Goal: Find specific page/section: Find specific page/section

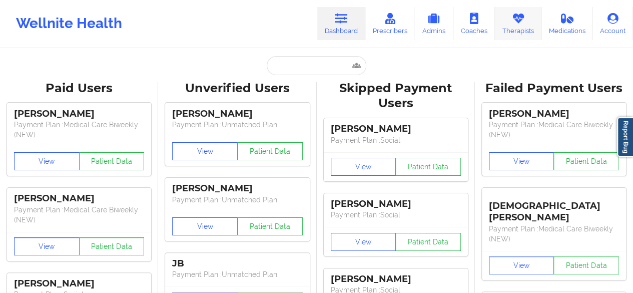
drag, startPoint x: 0, startPoint y: 0, endPoint x: 520, endPoint y: 30, distance: 520.7
click at [520, 30] on link "Therapists" at bounding box center [518, 23] width 47 height 33
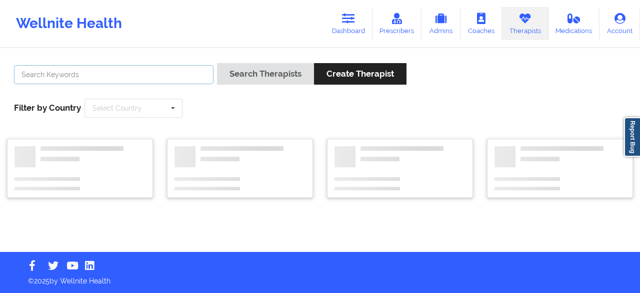
click at [129, 71] on input "text" at bounding box center [114, 74] width 200 height 19
paste input "[PERSON_NAME]"
type input "[PERSON_NAME]"
click at [217, 63] on button "Search Therapists" at bounding box center [265, 74] width 97 height 22
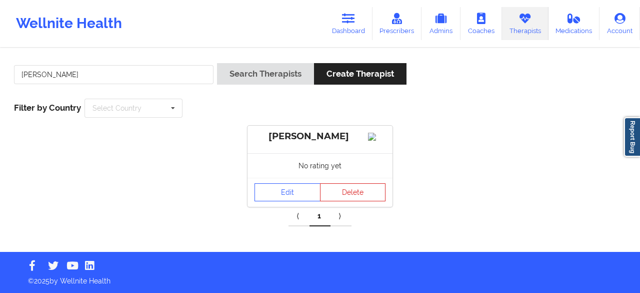
click at [317, 138] on div "[PERSON_NAME]" at bounding box center [320, 137] width 131 height 12
click at [302, 196] on link "Edit" at bounding box center [288, 192] width 66 height 18
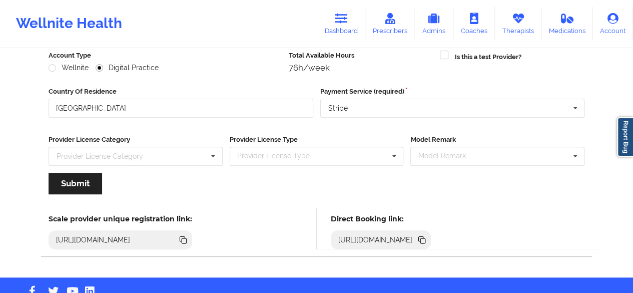
scroll to position [155, 0]
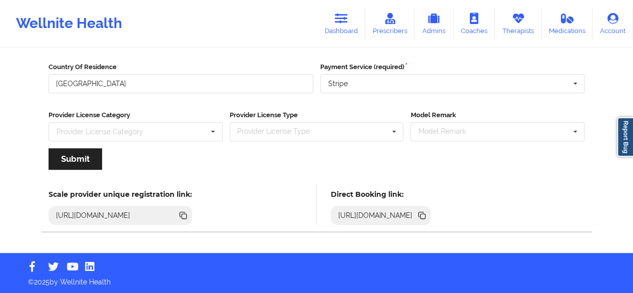
click at [425, 214] on icon at bounding box center [422, 216] width 5 height 5
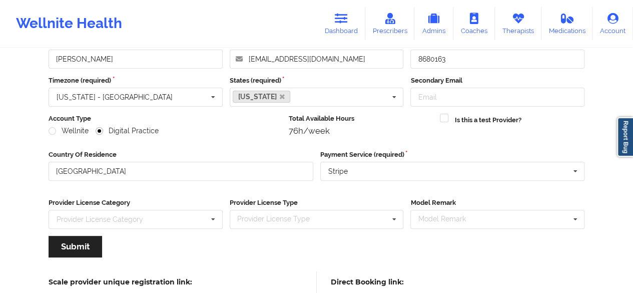
scroll to position [0, 0]
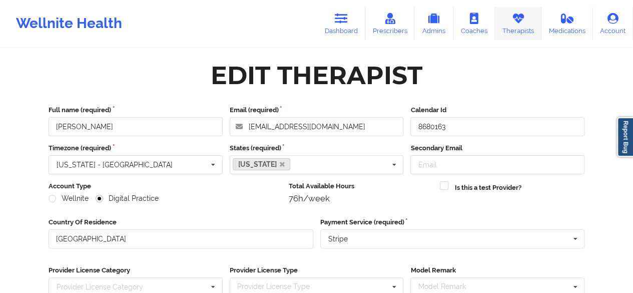
click at [509, 25] on link "Therapists" at bounding box center [518, 23] width 47 height 33
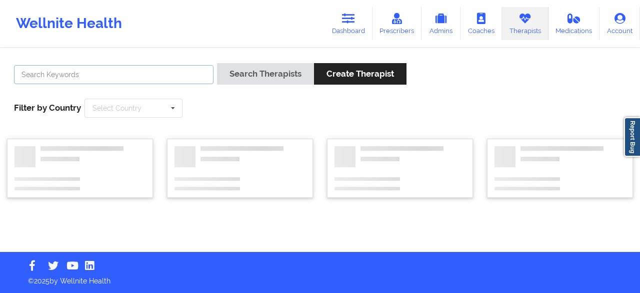
click at [173, 69] on input "text" at bounding box center [114, 74] width 200 height 19
paste input "[PERSON_NAME]"
click at [217, 63] on button "Search Therapists" at bounding box center [265, 74] width 97 height 22
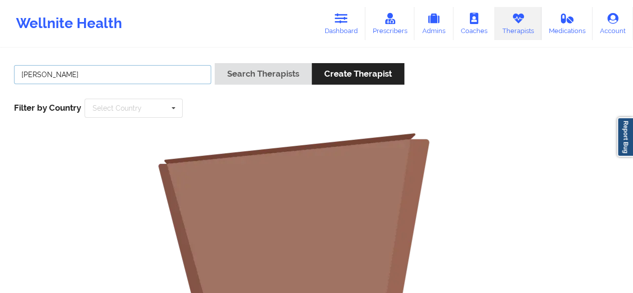
type input "[PERSON_NAME]"
click at [215, 63] on button "Search Therapists" at bounding box center [263, 74] width 97 height 22
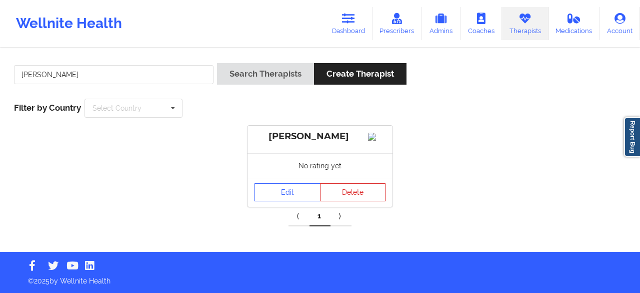
click at [311, 149] on div "[PERSON_NAME]" at bounding box center [320, 140] width 145 height 28
click at [287, 197] on link "Edit" at bounding box center [288, 192] width 66 height 18
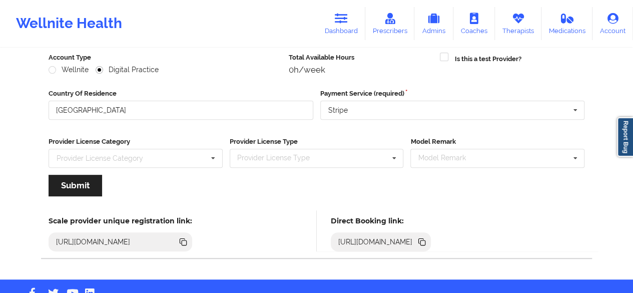
scroll to position [155, 0]
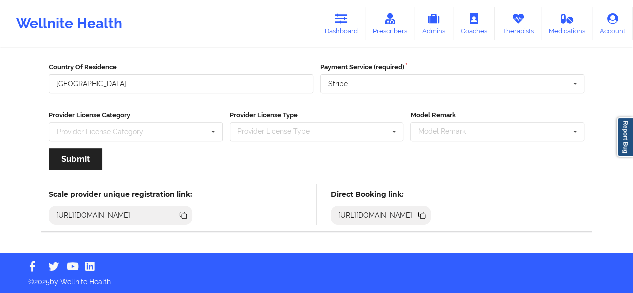
click at [425, 214] on icon at bounding box center [422, 216] width 5 height 5
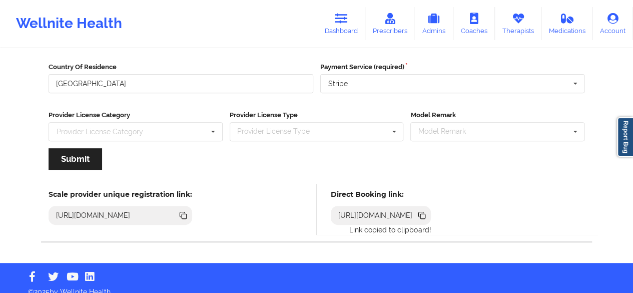
click at [425, 214] on icon at bounding box center [422, 216] width 5 height 5
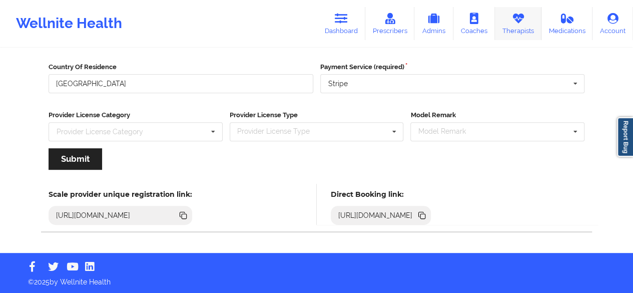
click at [530, 29] on link "Therapists" at bounding box center [518, 23] width 47 height 33
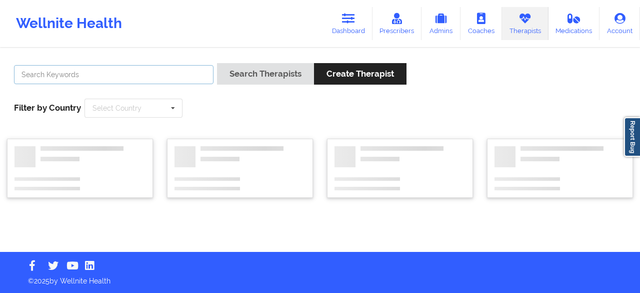
click at [181, 72] on input "text" at bounding box center [114, 74] width 200 height 19
paste input "Tamarie Steen"
click at [217, 63] on button "Search Therapists" at bounding box center [265, 74] width 97 height 22
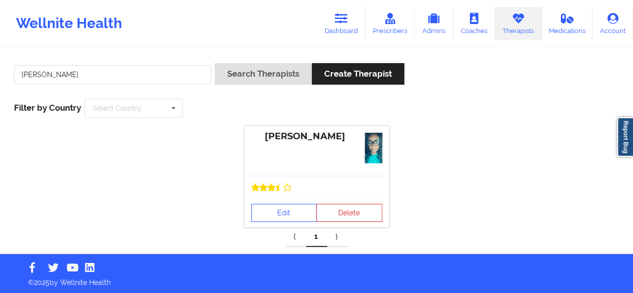
click at [525, 29] on link "Therapists" at bounding box center [518, 23] width 47 height 33
click at [192, 69] on input "Tamarie Steen" at bounding box center [112, 74] width 197 height 19
type input "T"
paste input "Christina Earley"
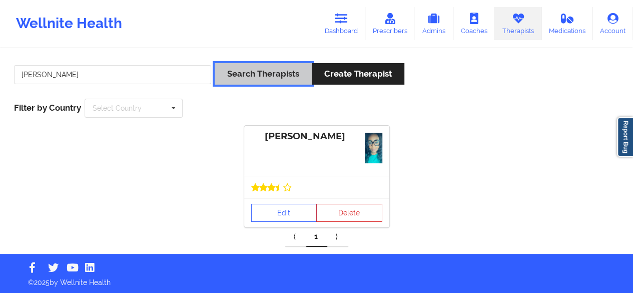
click at [245, 76] on button "Search Therapists" at bounding box center [263, 74] width 97 height 22
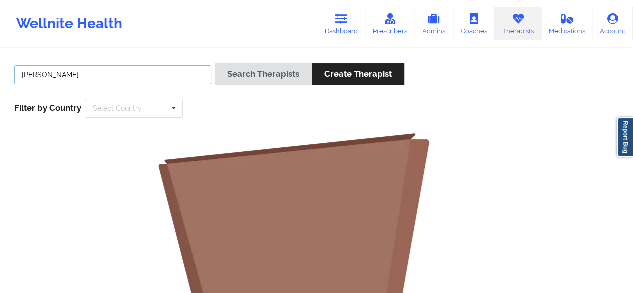
click at [53, 77] on input "Christina Earley" at bounding box center [112, 74] width 197 height 19
click at [215, 63] on button "Search Therapists" at bounding box center [263, 74] width 97 height 22
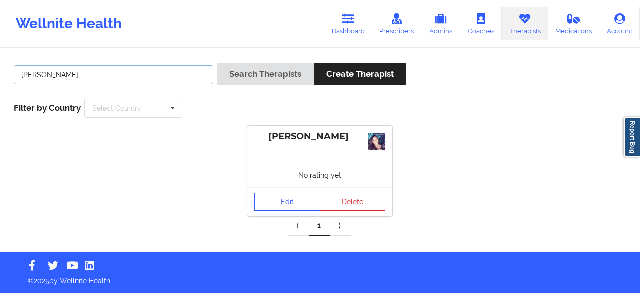
click at [166, 81] on input "Christina Earley" at bounding box center [114, 74] width 200 height 19
type input "C"
paste input "April Fitchett"
type input "April Fitchett"
click at [217, 63] on button "Search Therapists" at bounding box center [265, 74] width 97 height 22
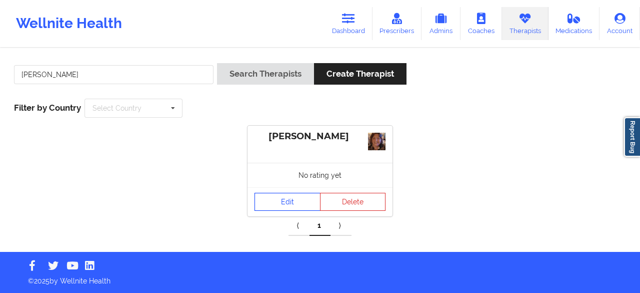
click at [295, 198] on link "Edit" at bounding box center [288, 202] width 66 height 18
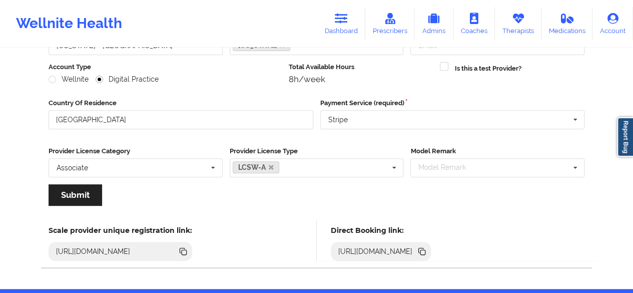
scroll to position [155, 0]
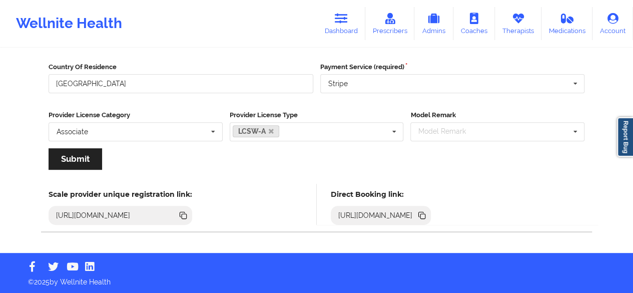
click at [425, 215] on icon at bounding box center [422, 216] width 5 height 5
click at [349, 27] on link "Dashboard" at bounding box center [341, 23] width 48 height 33
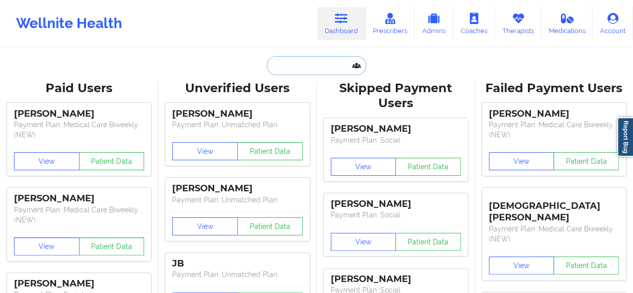
click at [324, 71] on input "text" at bounding box center [316, 65] width 99 height 19
paste input "claytondonielle.dc@gmail.co"
type input "claytondonielle.dc@gmail.co"
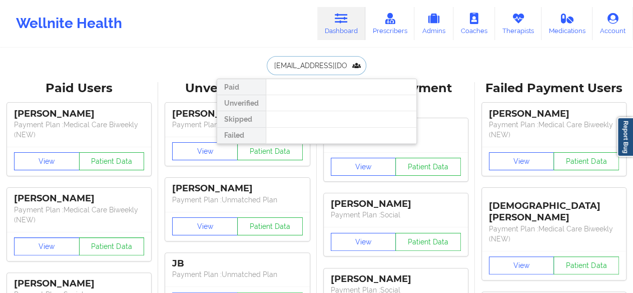
scroll to position [0, 12]
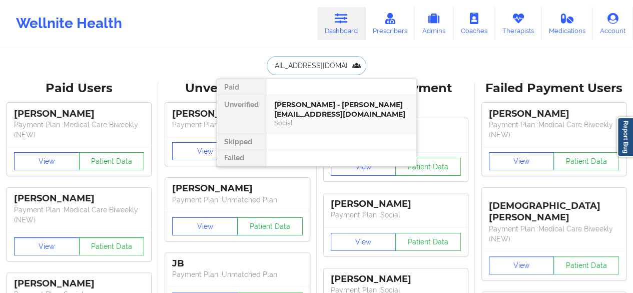
click at [331, 108] on div "Donielle Clayton - claytondonielle.dc@gmail.com" at bounding box center [341, 109] width 134 height 19
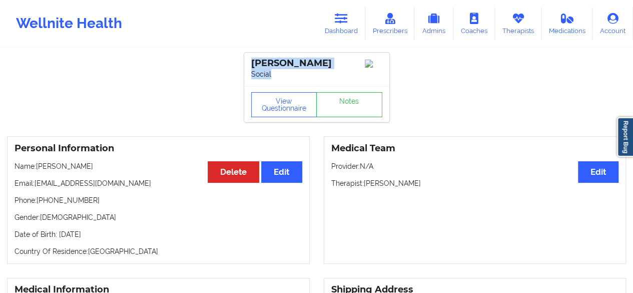
drag, startPoint x: 250, startPoint y: 63, endPoint x: 337, endPoint y: 69, distance: 87.8
click at [337, 69] on div "[PERSON_NAME] Social" at bounding box center [316, 70] width 145 height 34
copy div "[PERSON_NAME]"
